Goal: Task Accomplishment & Management: Manage account settings

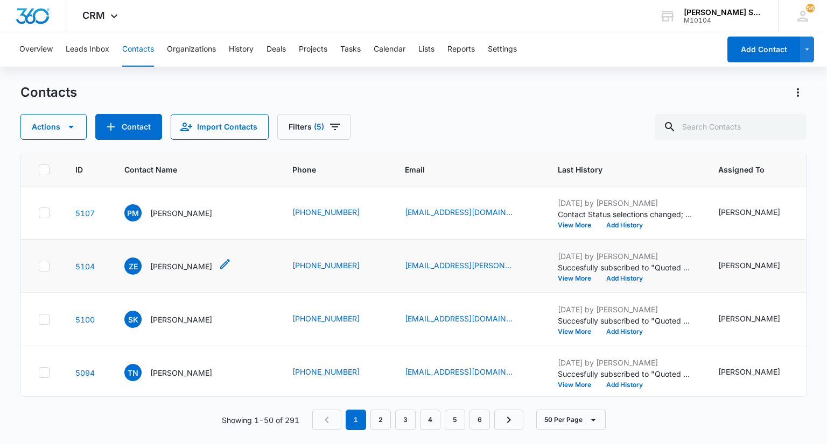
click at [171, 272] on p "[PERSON_NAME]" at bounding box center [181, 266] width 62 height 11
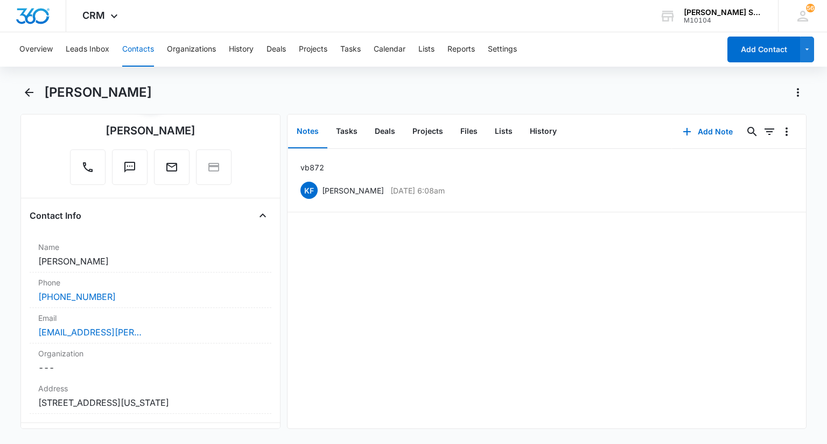
scroll to position [108, 0]
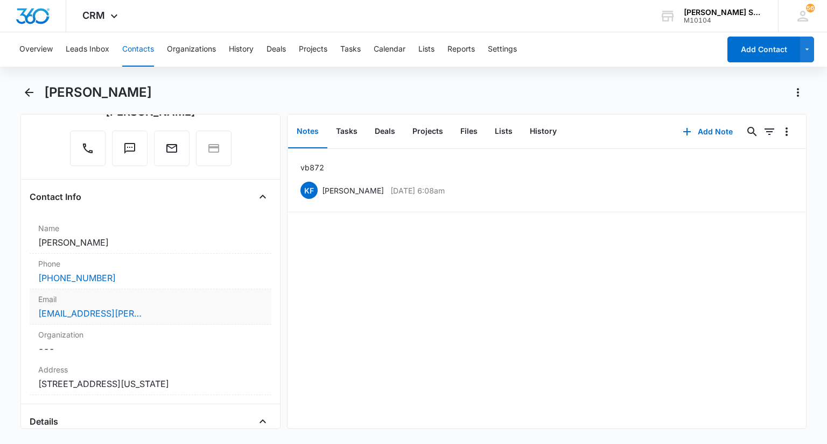
click at [194, 298] on label "Email" at bounding box center [150, 299] width 224 height 11
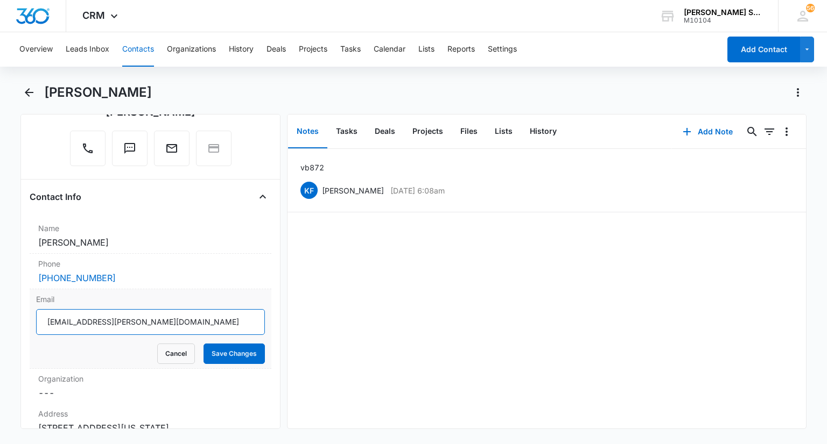
drag, startPoint x: 129, startPoint y: 322, endPoint x: 44, endPoint y: 319, distance: 85.6
click at [44, 319] on input "[EMAIL_ADDRESS][PERSON_NAME][DOMAIN_NAME]" at bounding box center [150, 322] width 228 height 26
click at [159, 354] on button "Cancel" at bounding box center [176, 354] width 38 height 20
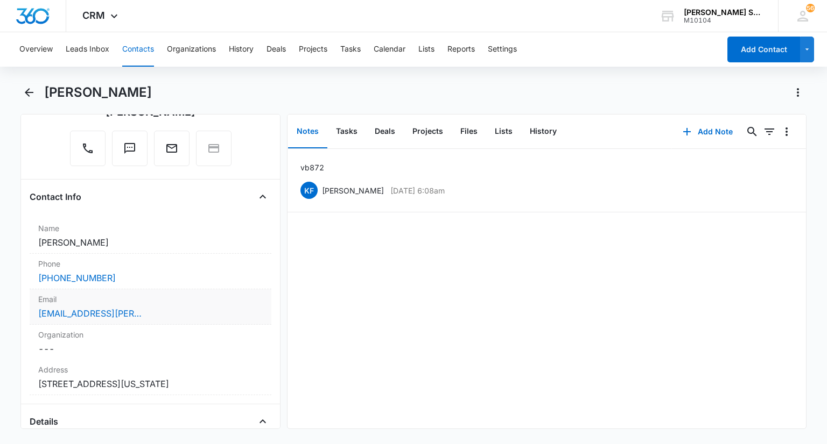
click at [172, 298] on label "Email" at bounding box center [150, 299] width 224 height 11
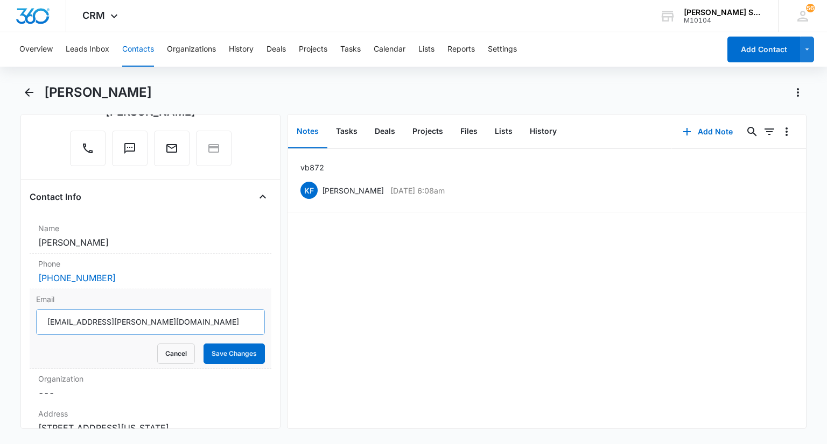
scroll to position [0, 0]
drag, startPoint x: 134, startPoint y: 324, endPoint x: 44, endPoint y: 325, distance: 90.4
click at [44, 325] on input "[EMAIL_ADDRESS][PERSON_NAME][DOMAIN_NAME]" at bounding box center [150, 322] width 228 height 26
click at [167, 354] on button "Cancel" at bounding box center [176, 354] width 38 height 20
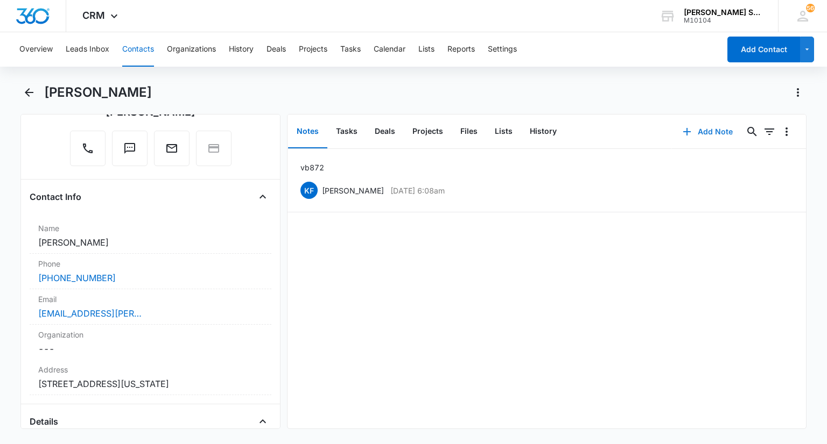
click at [711, 133] on button "Add Note" at bounding box center [708, 132] width 72 height 26
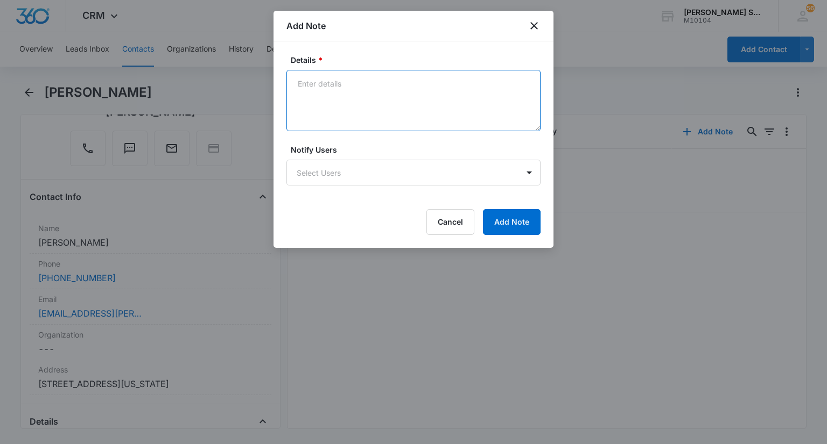
click at [371, 114] on textarea "Details *" at bounding box center [413, 100] width 254 height 61
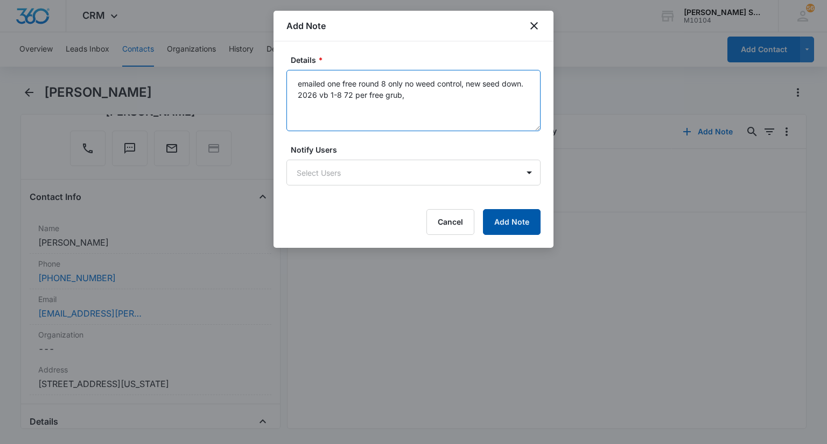
type textarea "emailed one free round 8 only no weed control, new seed down. 2026 vb 1-8 72 pe…"
click at [526, 216] on button "Add Note" at bounding box center [512, 222] width 58 height 26
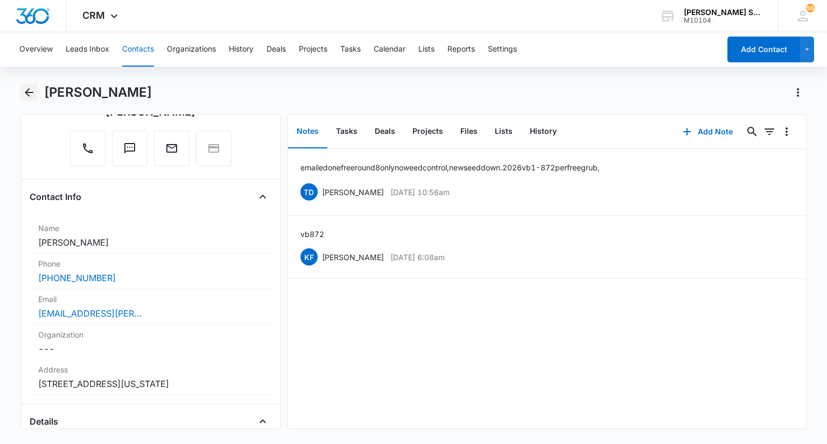
click at [30, 96] on icon "Back" at bounding box center [29, 92] width 9 height 9
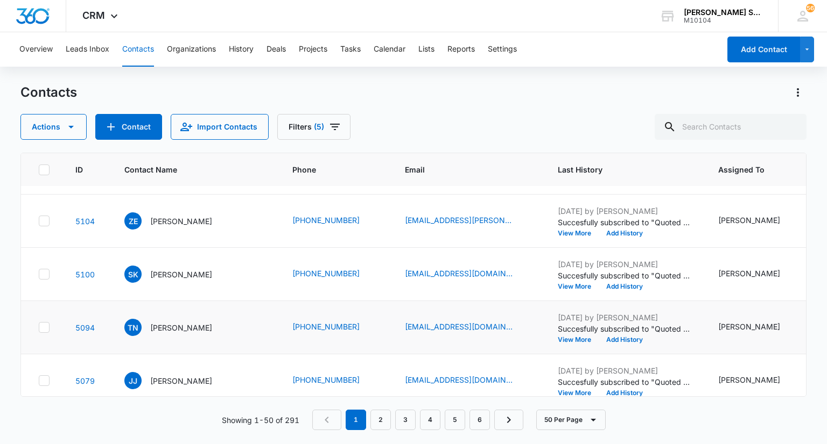
scroll to position [108, 0]
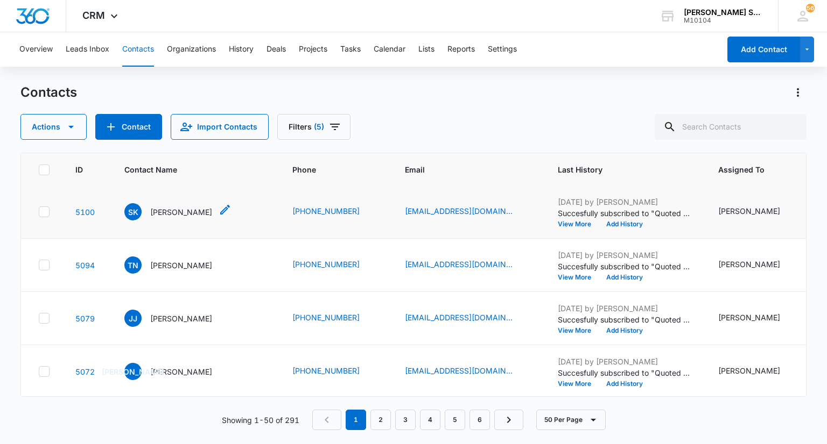
click at [212, 218] on p "[PERSON_NAME]" at bounding box center [181, 212] width 62 height 11
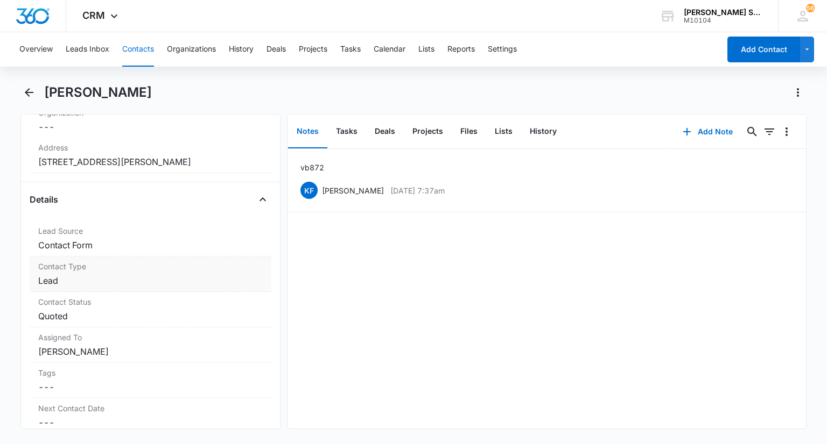
scroll to position [215, 0]
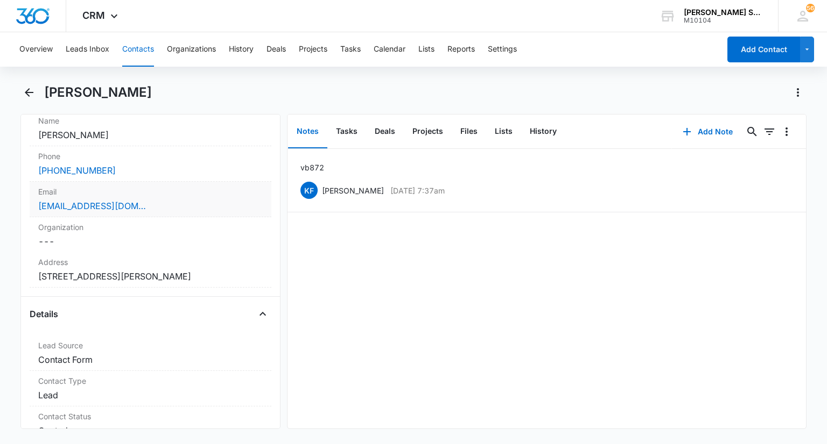
click at [154, 194] on label "Email" at bounding box center [150, 191] width 224 height 11
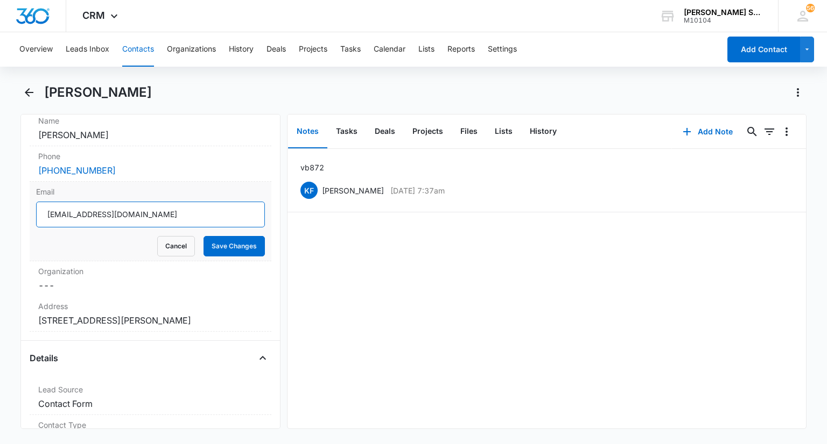
drag, startPoint x: 165, startPoint y: 216, endPoint x: 39, endPoint y: 209, distance: 126.1
click at [39, 209] on input "[EMAIL_ADDRESS][DOMAIN_NAME]" at bounding box center [150, 215] width 228 height 26
click at [173, 245] on button "Cancel" at bounding box center [176, 246] width 38 height 20
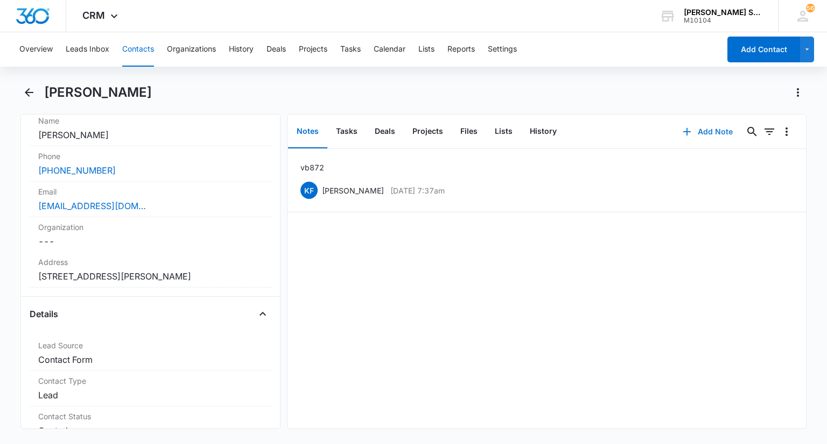
click at [706, 133] on button "Add Note" at bounding box center [708, 132] width 72 height 26
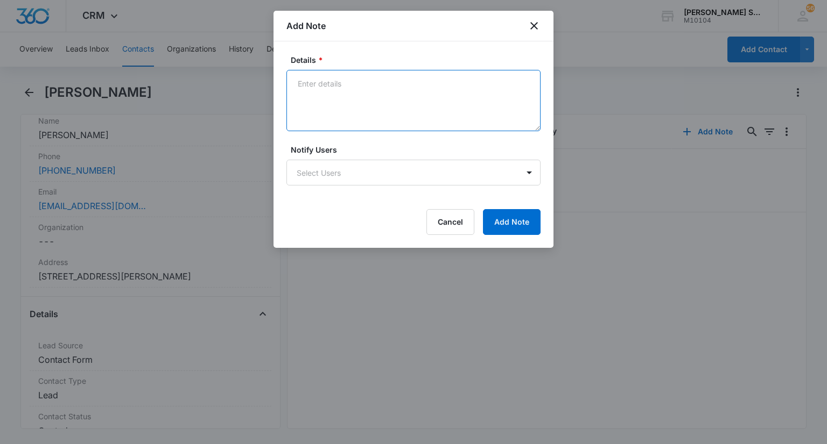
click at [370, 108] on textarea "Details *" at bounding box center [413, 100] width 254 height 61
type textarea "e"
type textarea "price shopper, emailed 72 per vb 8 free grub for 2026, one free app for 2025 AS…"
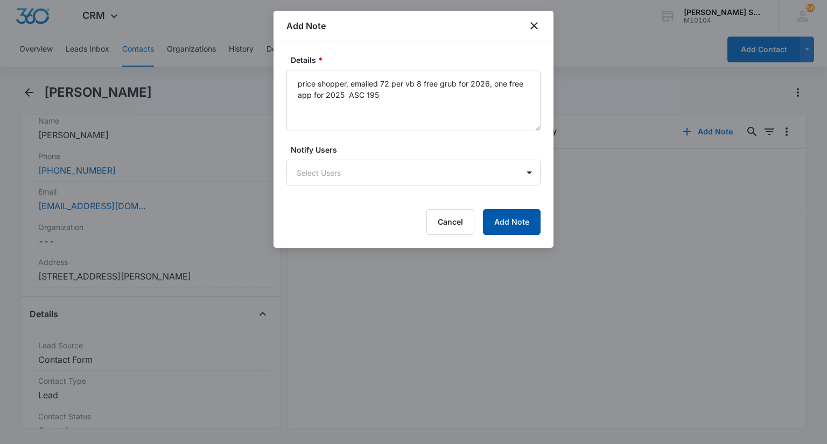
click at [507, 216] on button "Add Note" at bounding box center [512, 222] width 58 height 26
